Goal: Task Accomplishment & Management: Use online tool/utility

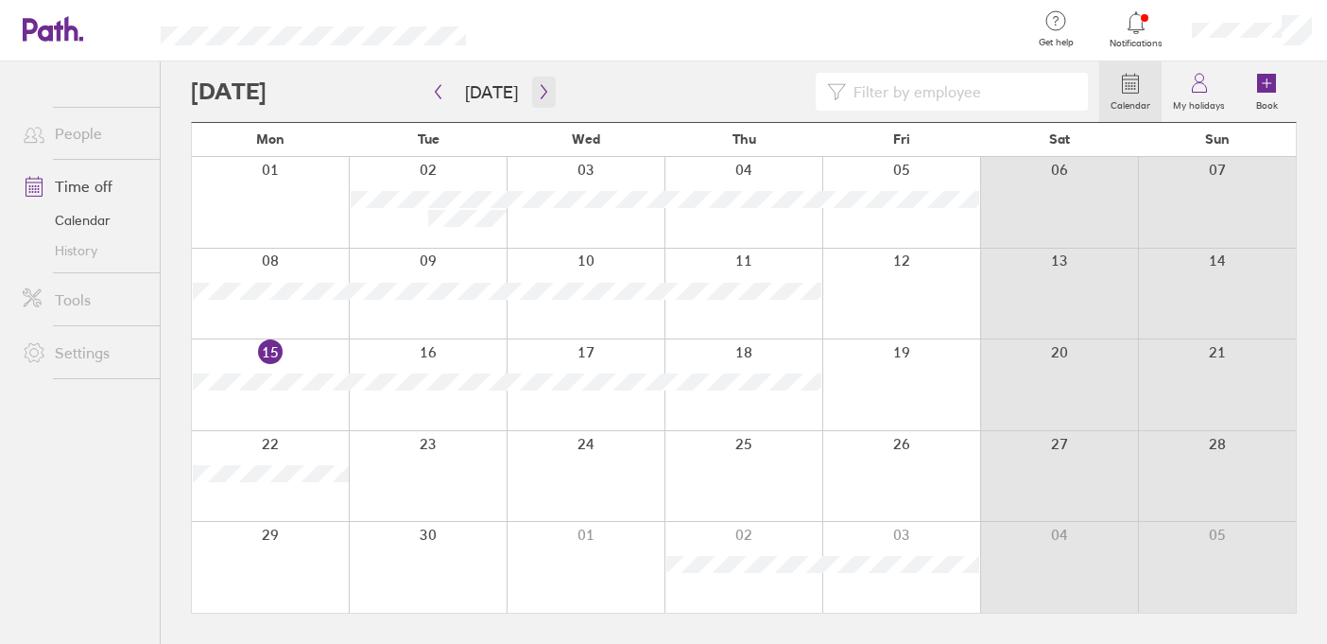
click at [541, 101] on button "button" at bounding box center [544, 92] width 24 height 31
click at [541, 99] on button "button" at bounding box center [544, 92] width 24 height 31
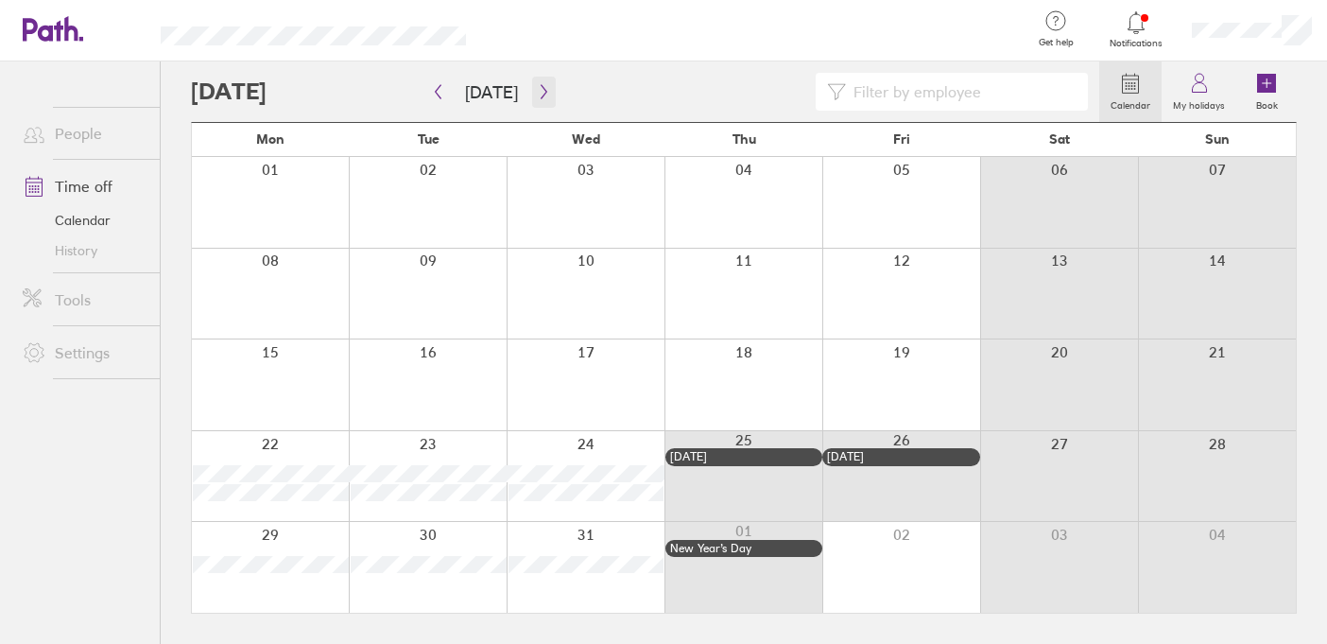
click at [541, 99] on button "button" at bounding box center [544, 92] width 24 height 31
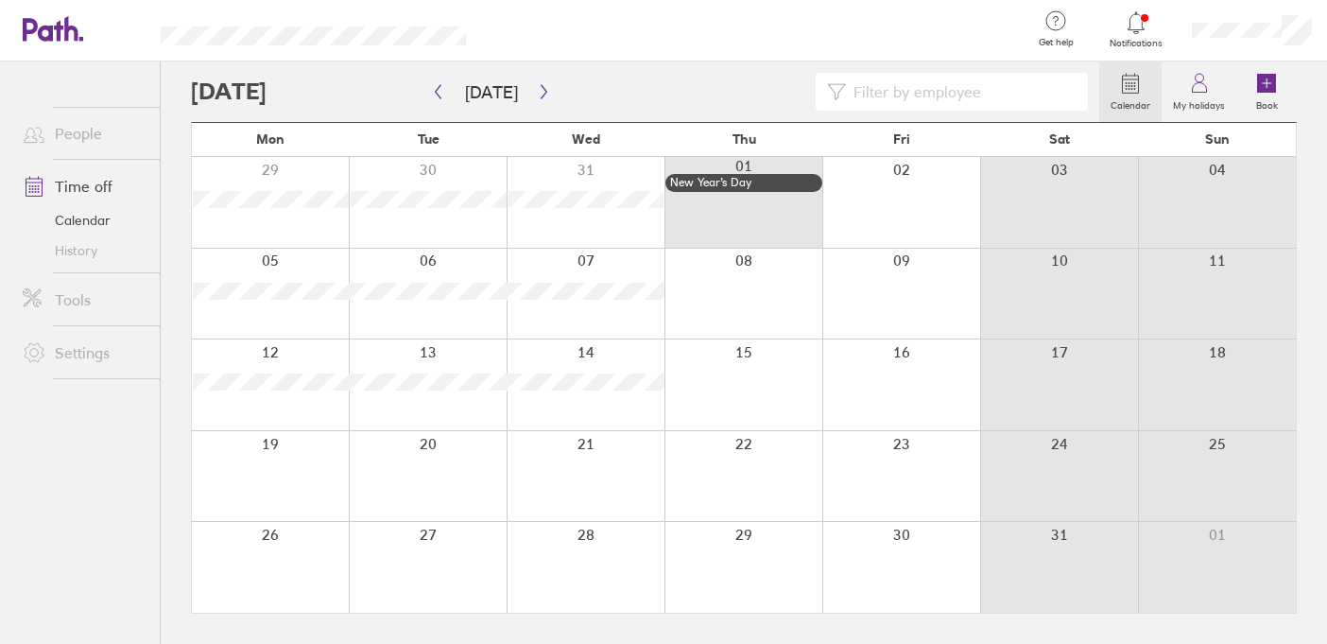
click at [870, 221] on div at bounding box center [901, 202] width 158 height 91
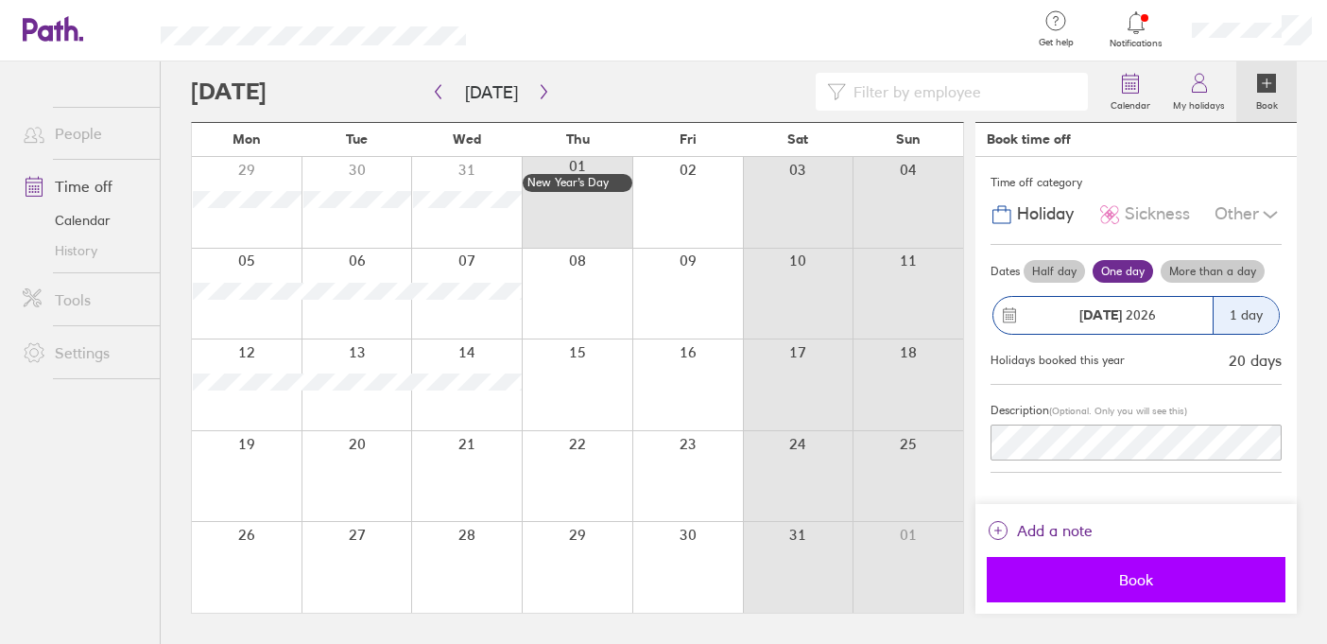
click at [1154, 570] on button "Book" at bounding box center [1136, 579] width 299 height 45
